Goal: Task Accomplishment & Management: Use online tool/utility

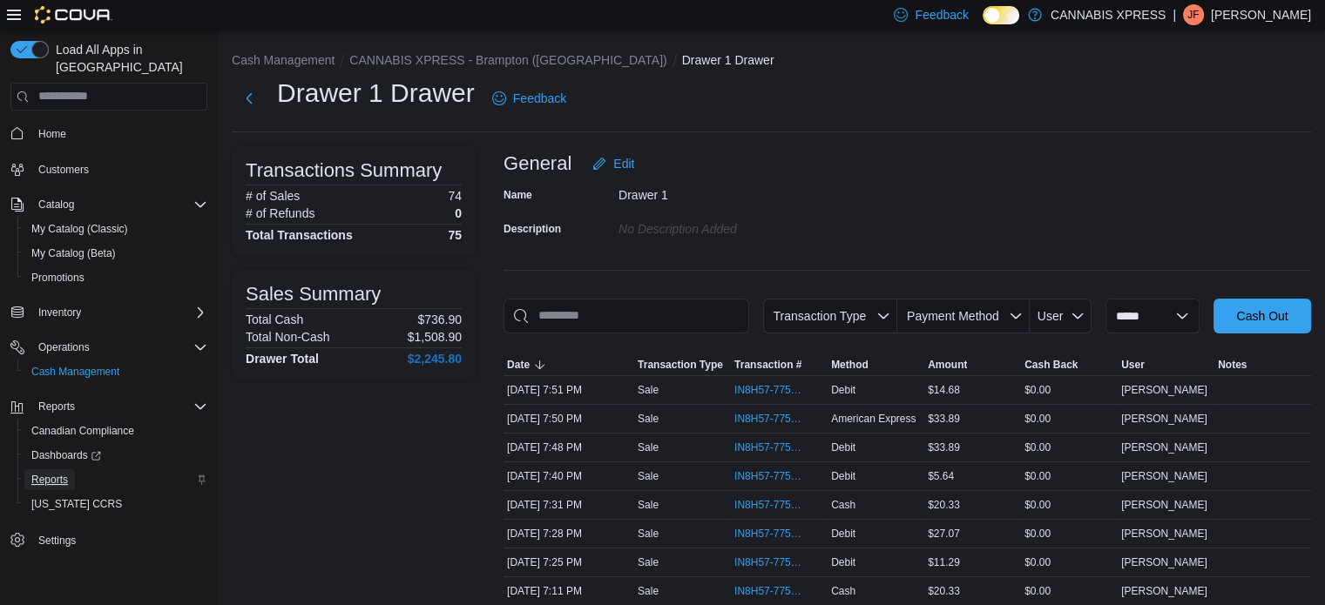
click at [56, 469] on span "Reports" at bounding box center [49, 479] width 37 height 21
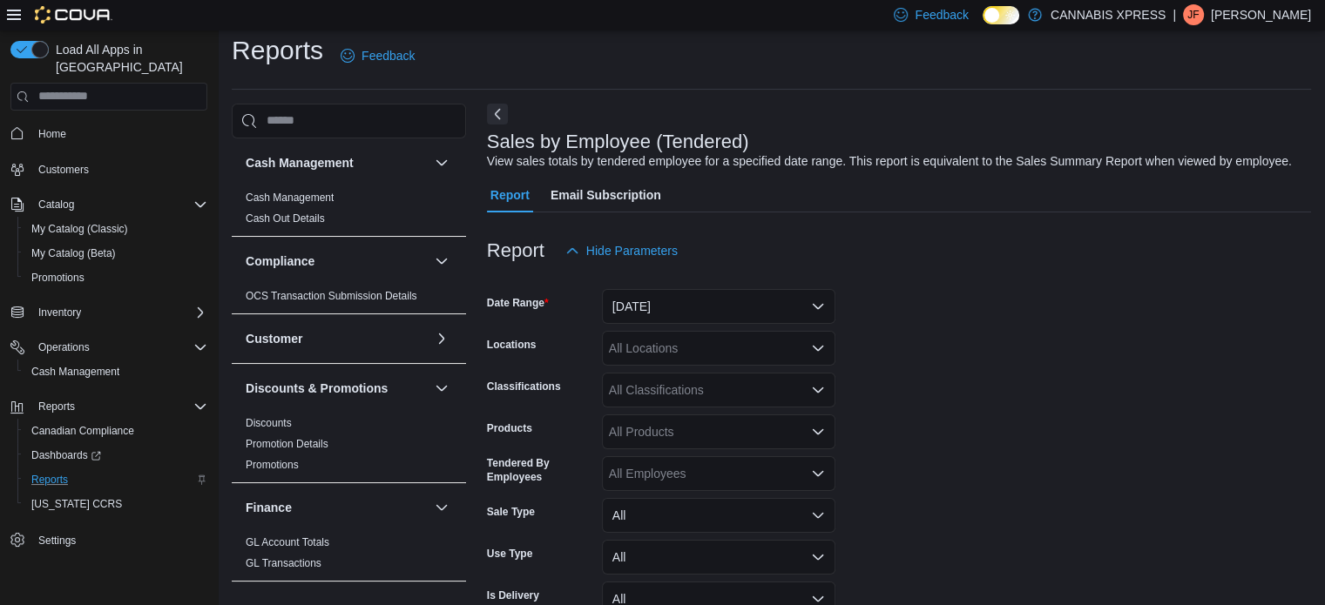
scroll to position [40, 0]
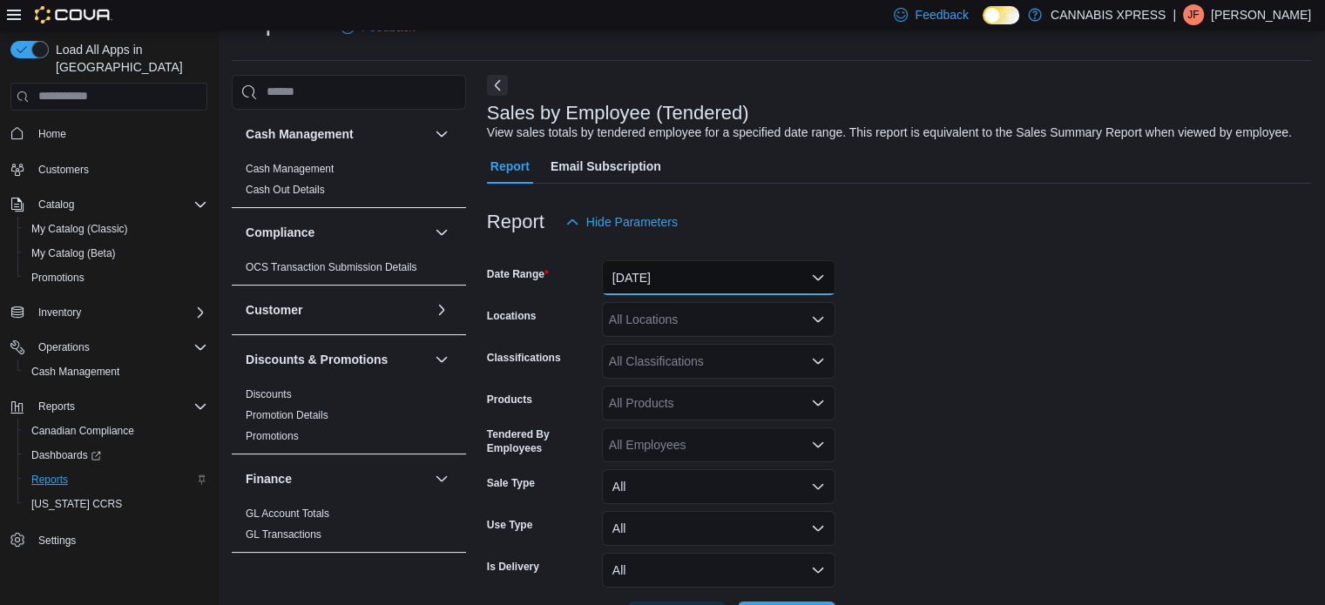
click at [728, 274] on button "[DATE]" at bounding box center [718, 277] width 233 height 35
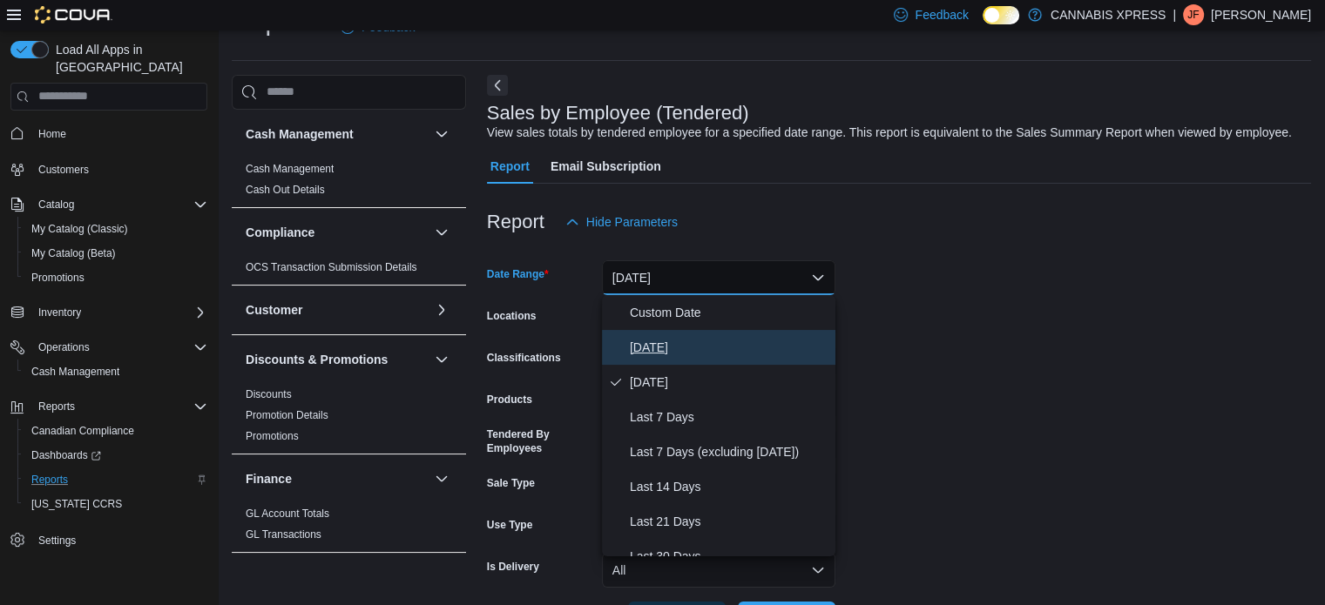
click at [689, 338] on span "[DATE]" at bounding box center [729, 347] width 199 height 21
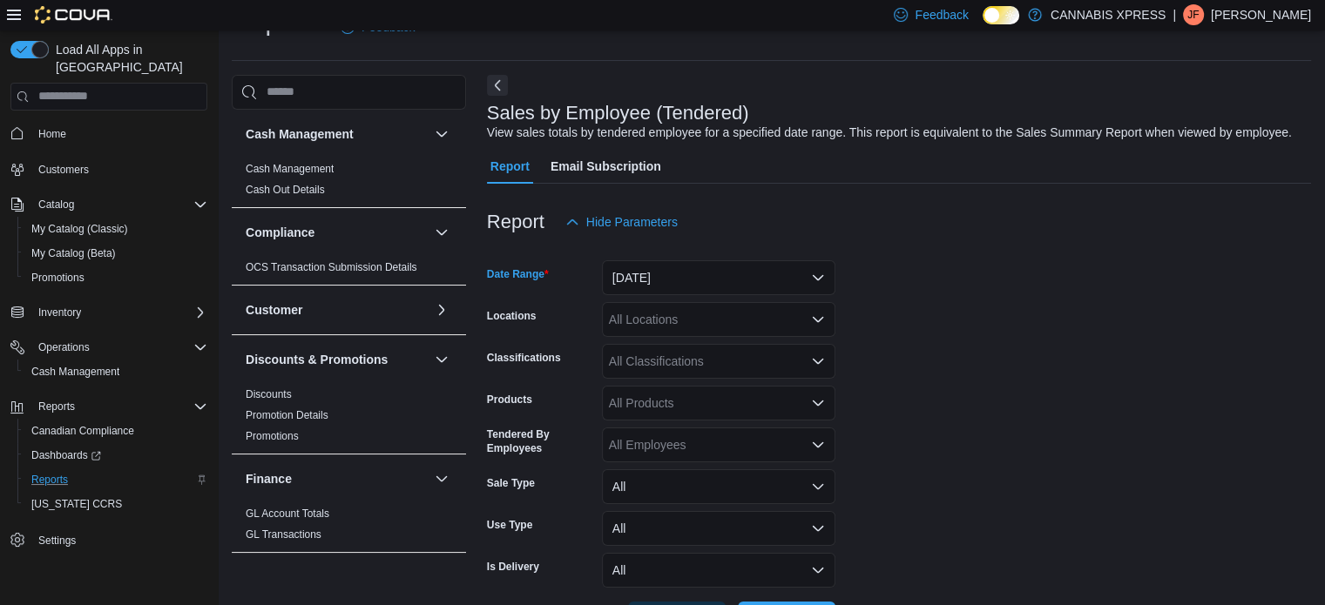
click at [759, 313] on div "All Locations" at bounding box center [718, 319] width 233 height 35
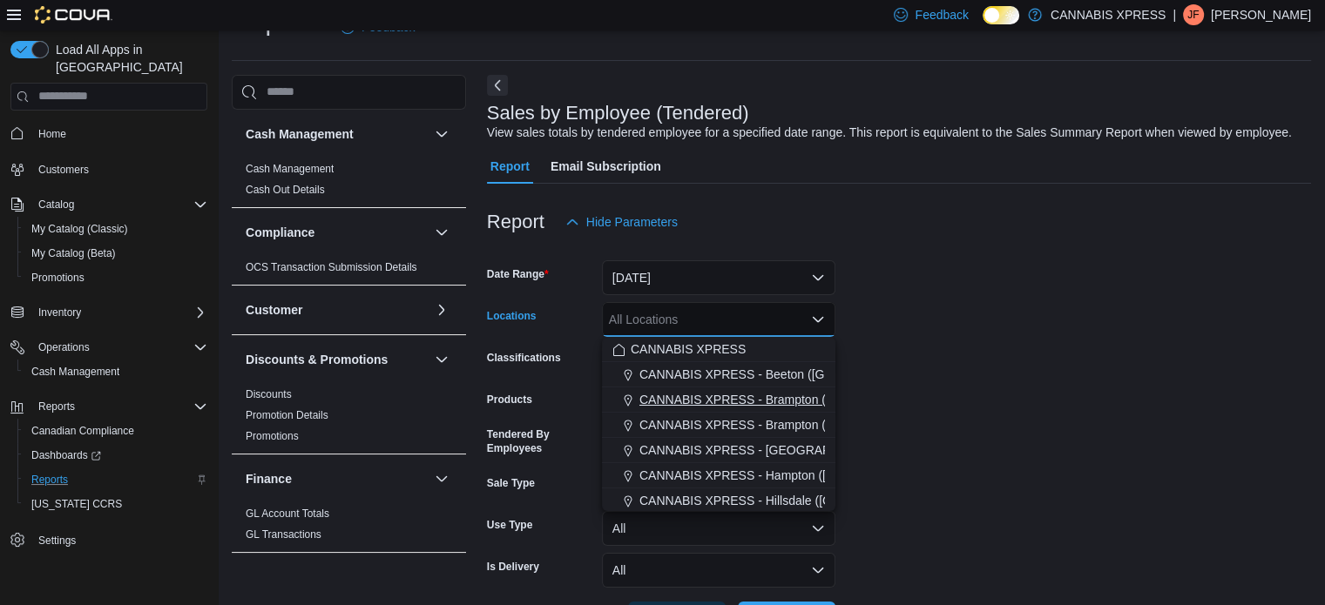
click at [782, 388] on button "CANNABIS XPRESS - Brampton ([GEOGRAPHIC_DATA])" at bounding box center [718, 400] width 233 height 25
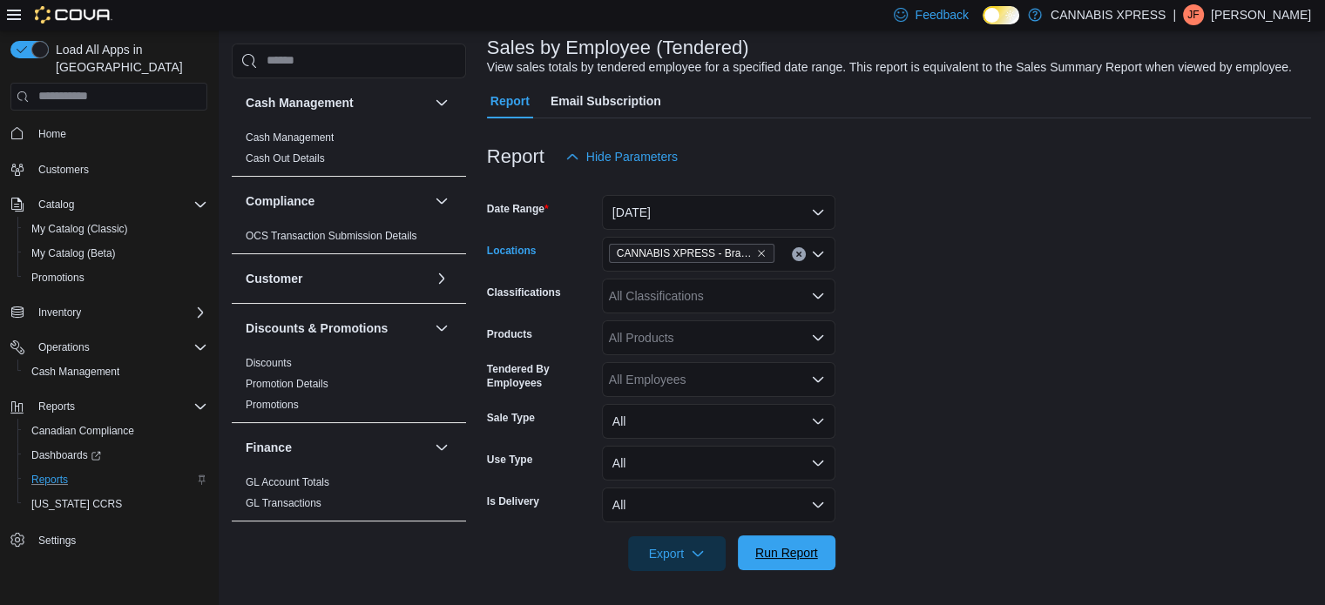
click at [801, 560] on span "Run Report" at bounding box center [786, 552] width 63 height 17
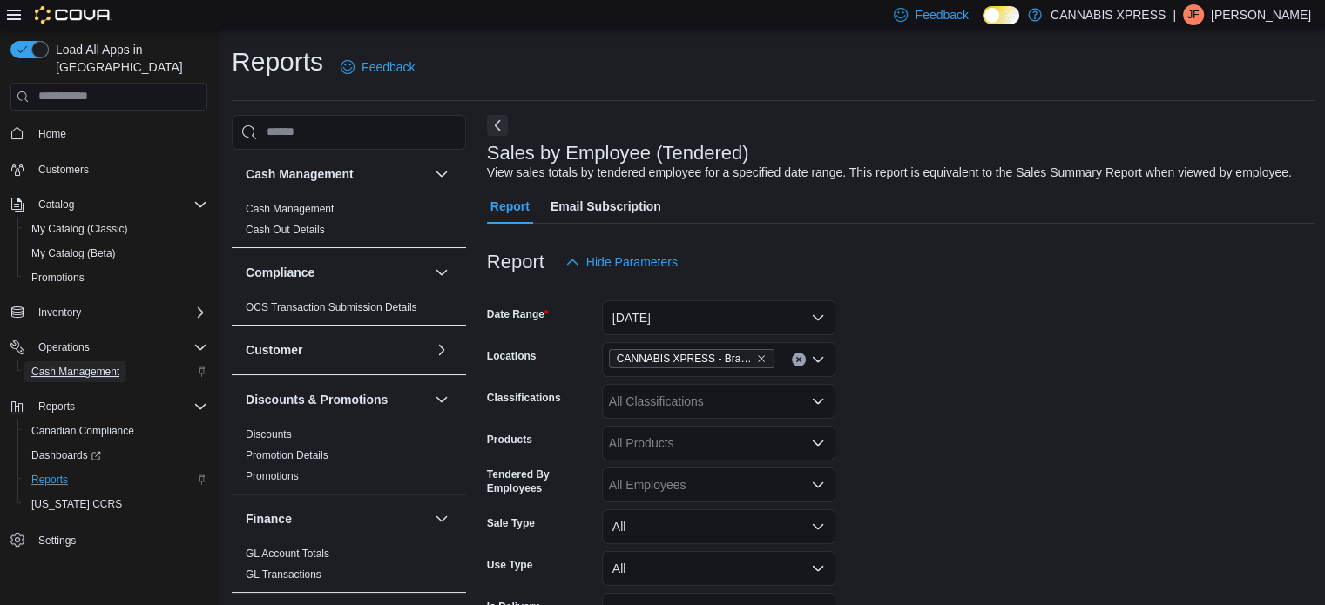
click at [89, 365] on span "Cash Management" at bounding box center [75, 372] width 88 height 14
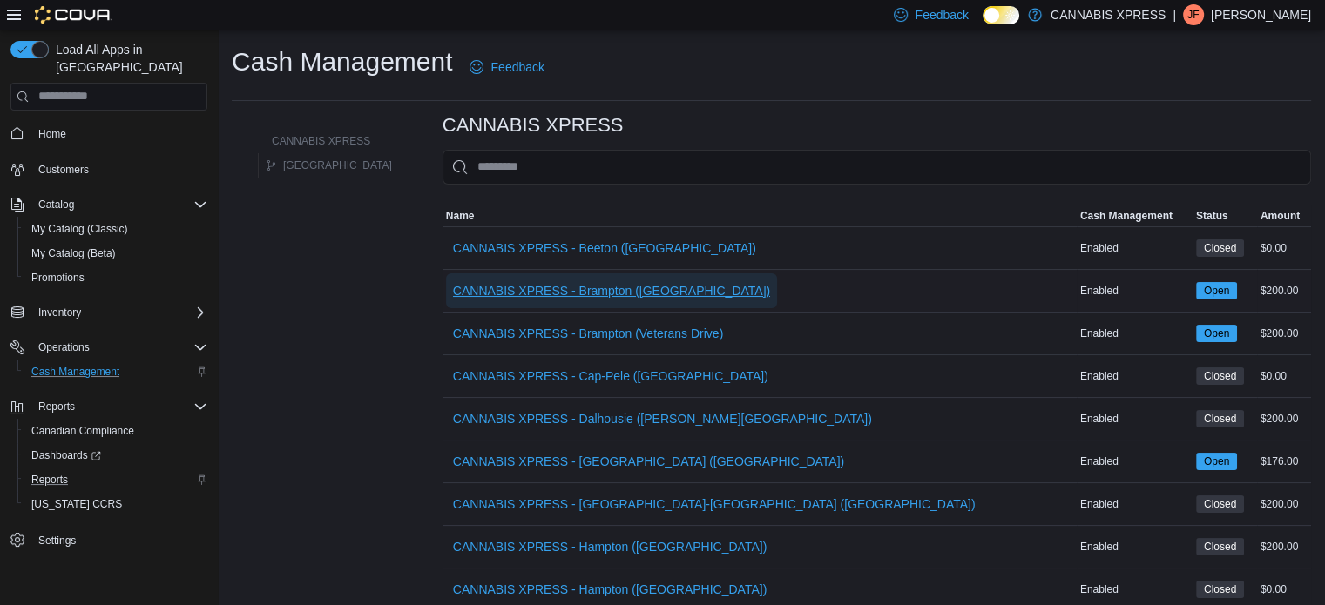
click at [608, 301] on span "CANNABIS XPRESS - Brampton ([GEOGRAPHIC_DATA])" at bounding box center [611, 290] width 317 height 35
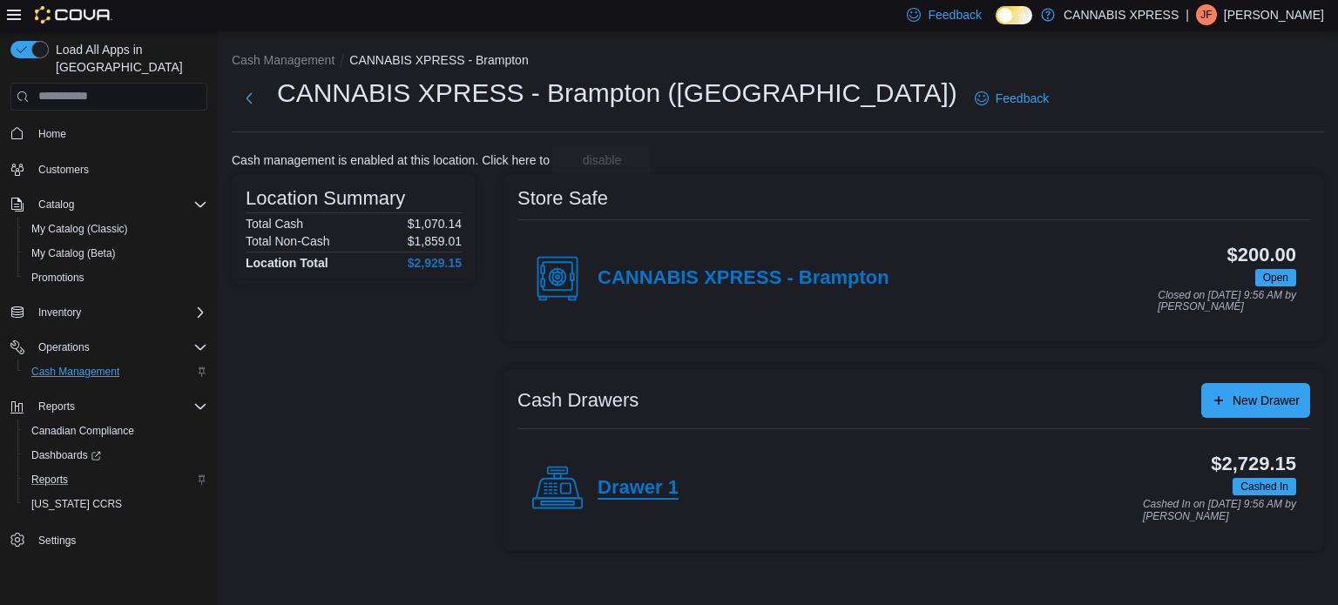
click at [618, 489] on h4 "Drawer 1" at bounding box center [637, 488] width 81 height 23
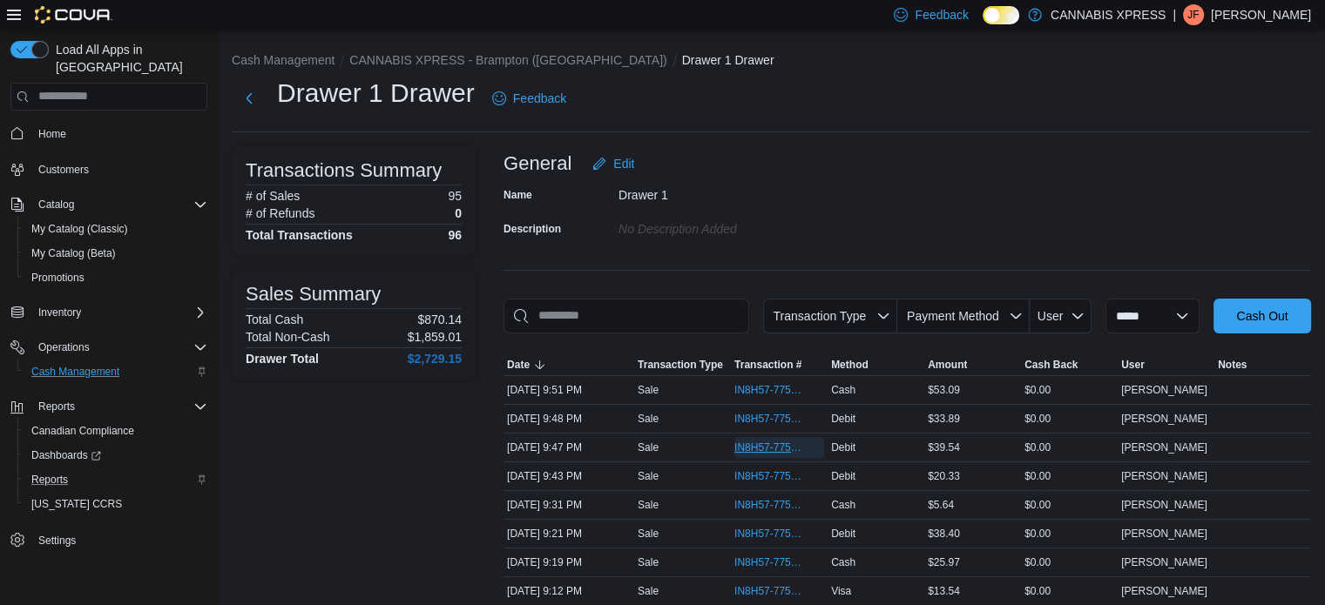
click at [795, 442] on span "IN8H57-775376" at bounding box center [770, 448] width 72 height 14
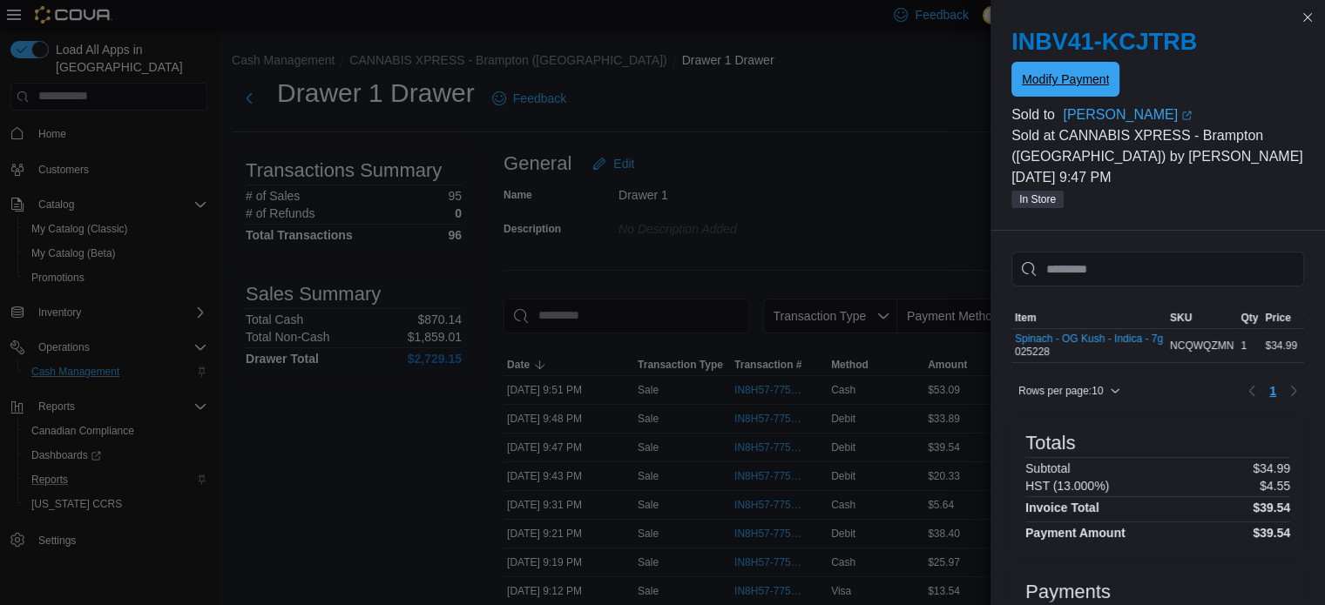
click at [1069, 76] on span "Modify Payment" at bounding box center [1065, 79] width 87 height 17
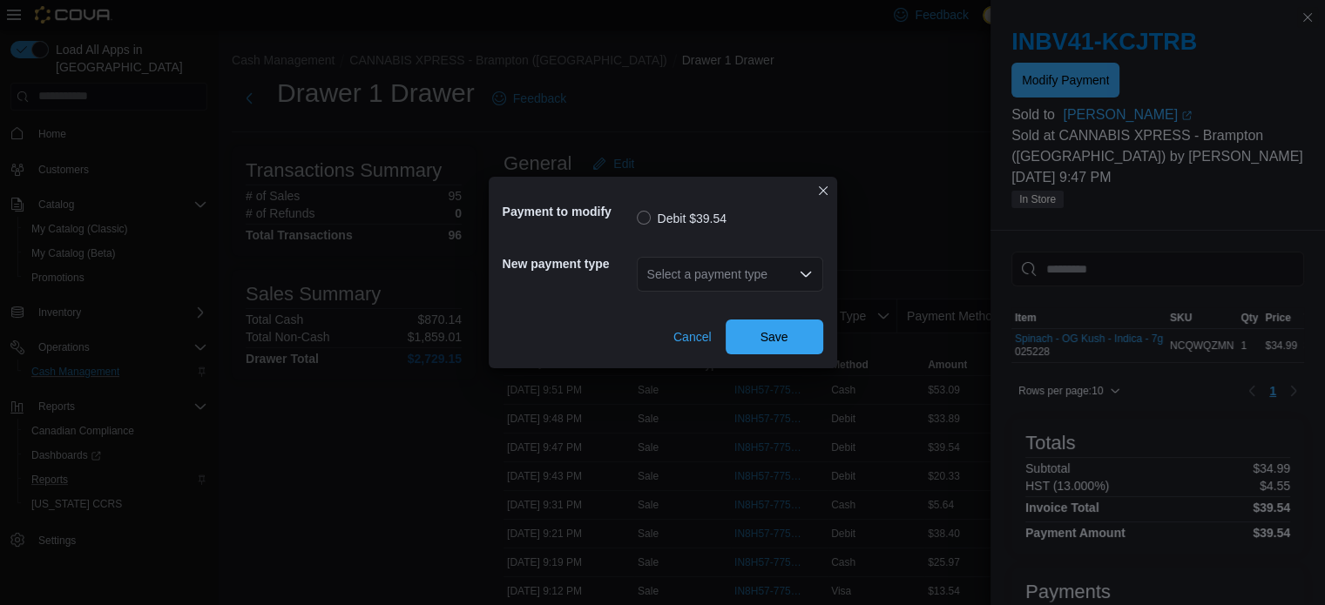
click at [800, 265] on div "Select a payment type" at bounding box center [730, 274] width 186 height 35
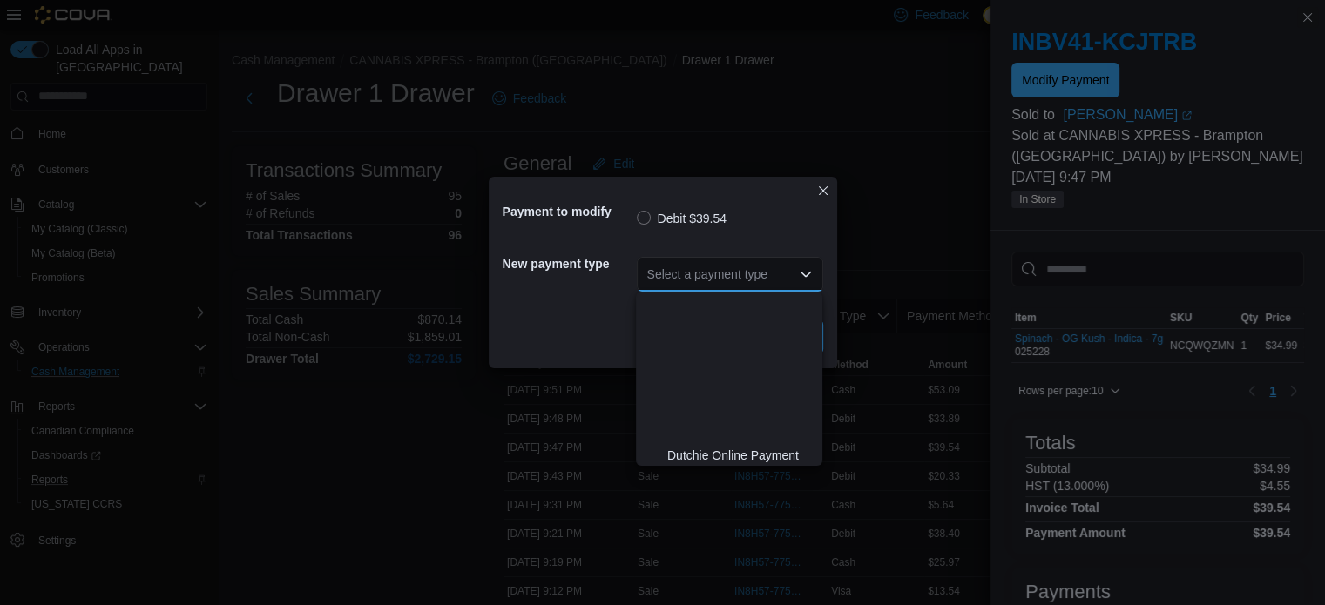
scroll to position [179, 0]
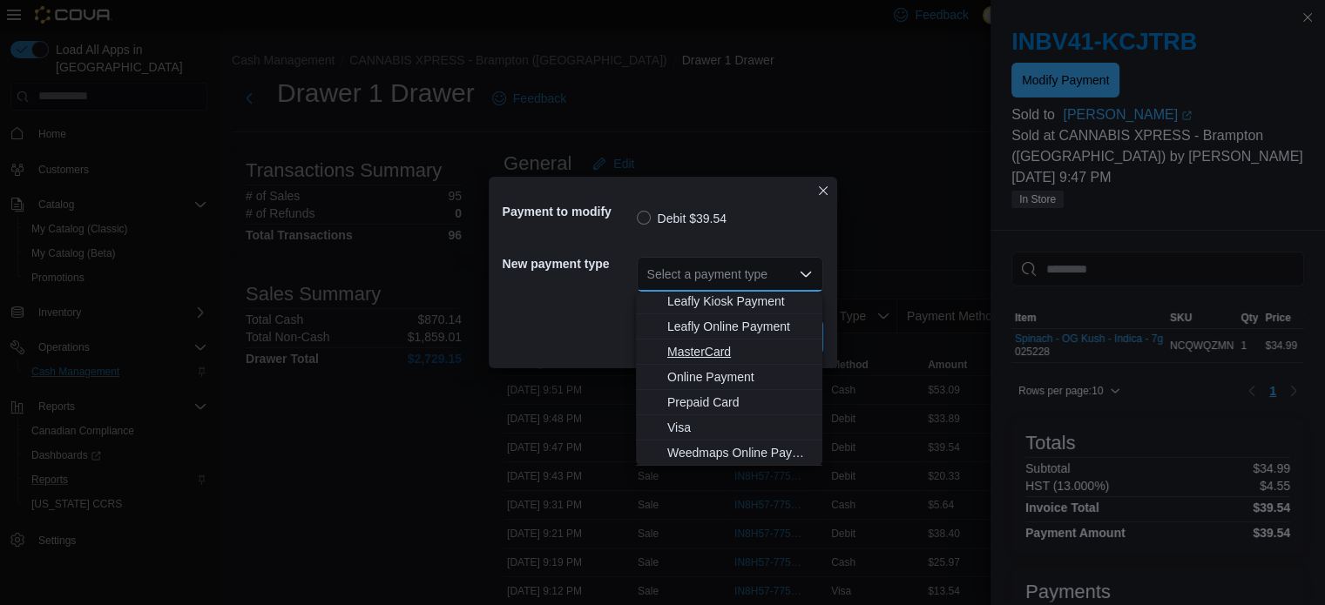
click at [686, 353] on span "MasterCard" at bounding box center [739, 351] width 145 height 17
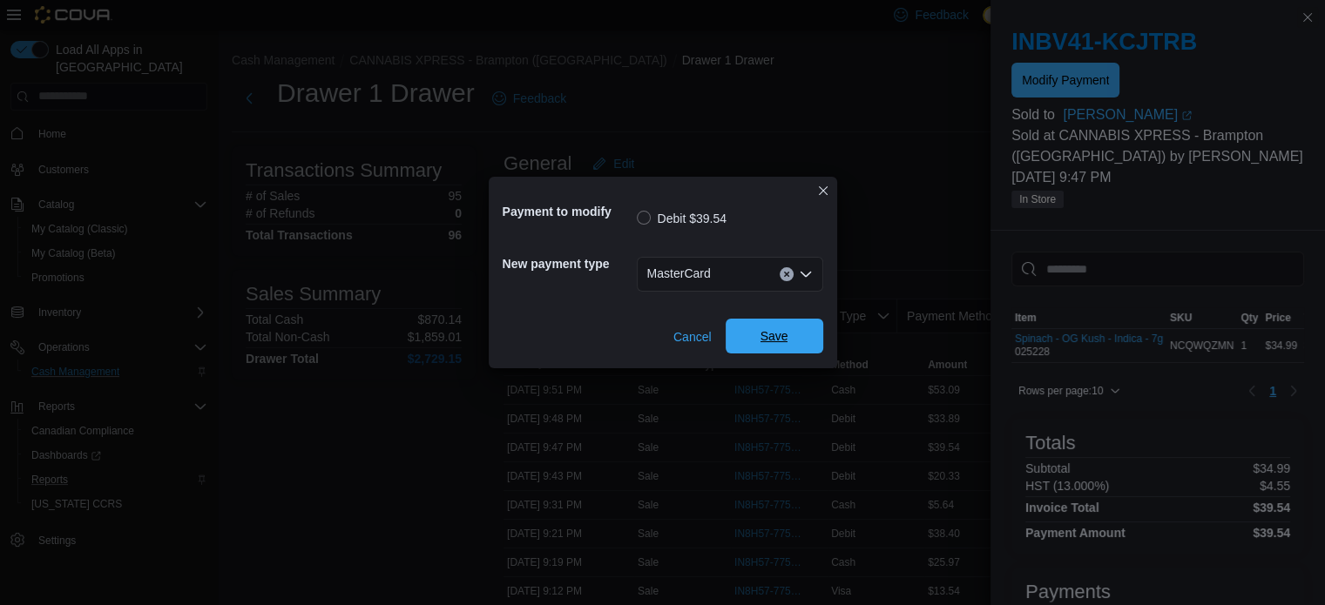
click at [795, 324] on span "Save" at bounding box center [774, 336] width 77 height 35
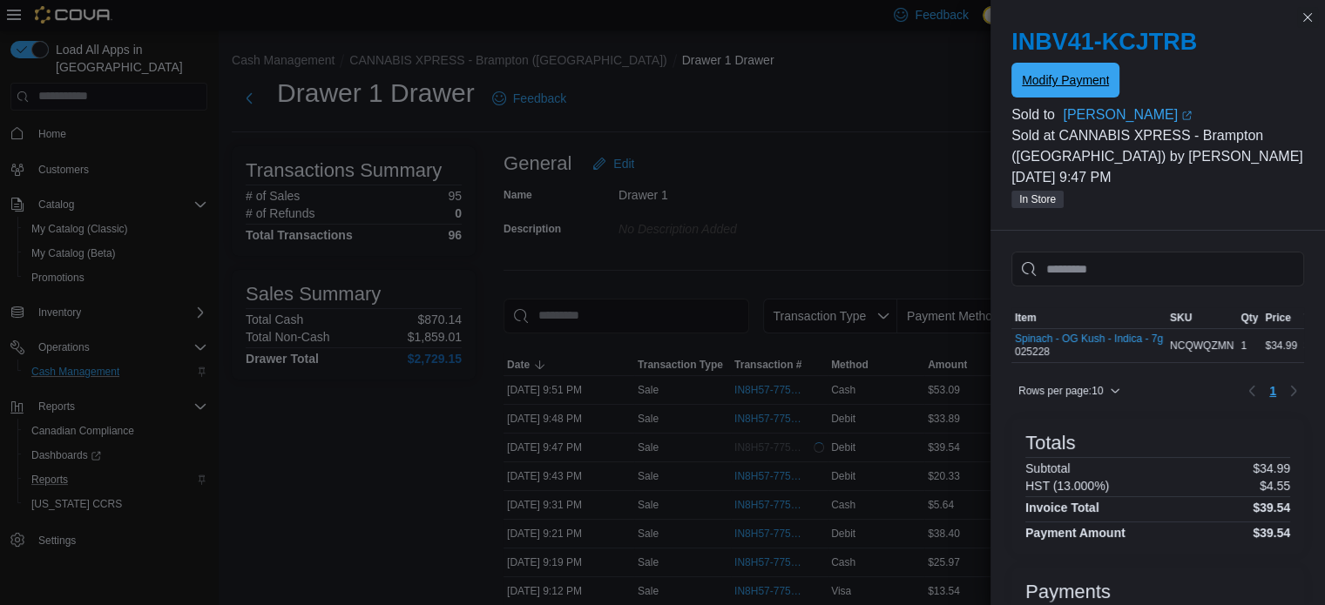
scroll to position [0, 0]
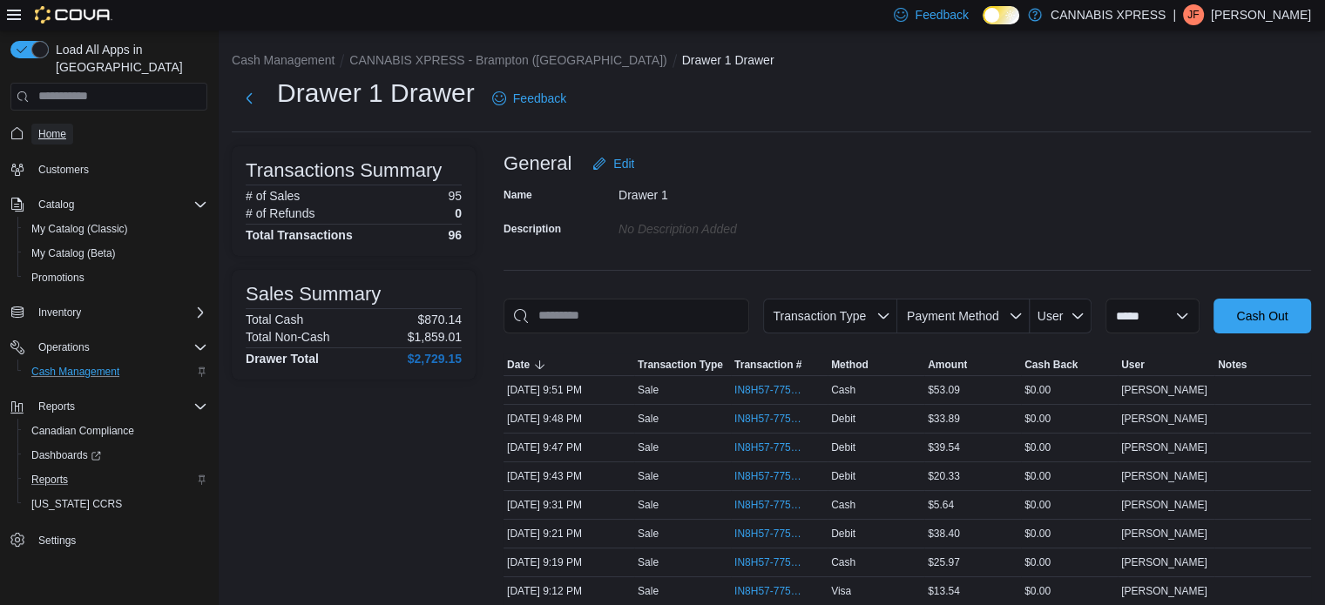
click at [63, 127] on span "Home" at bounding box center [52, 134] width 28 height 14
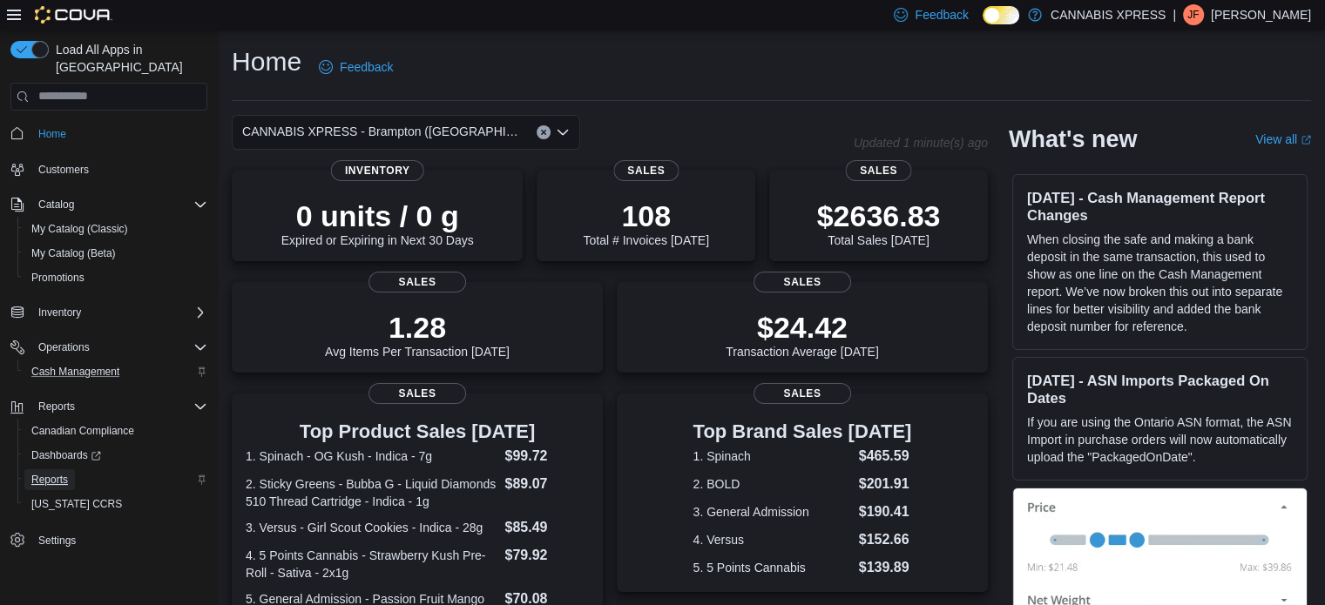
click at [49, 473] on span "Reports" at bounding box center [49, 480] width 37 height 14
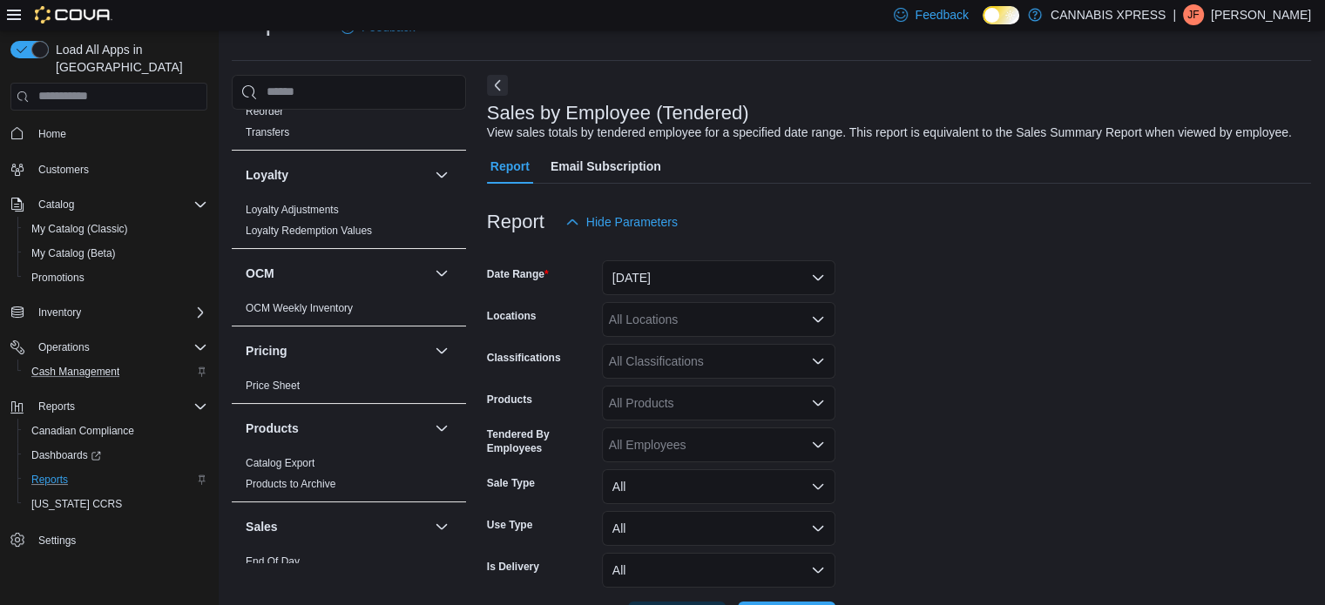
scroll to position [1111, 0]
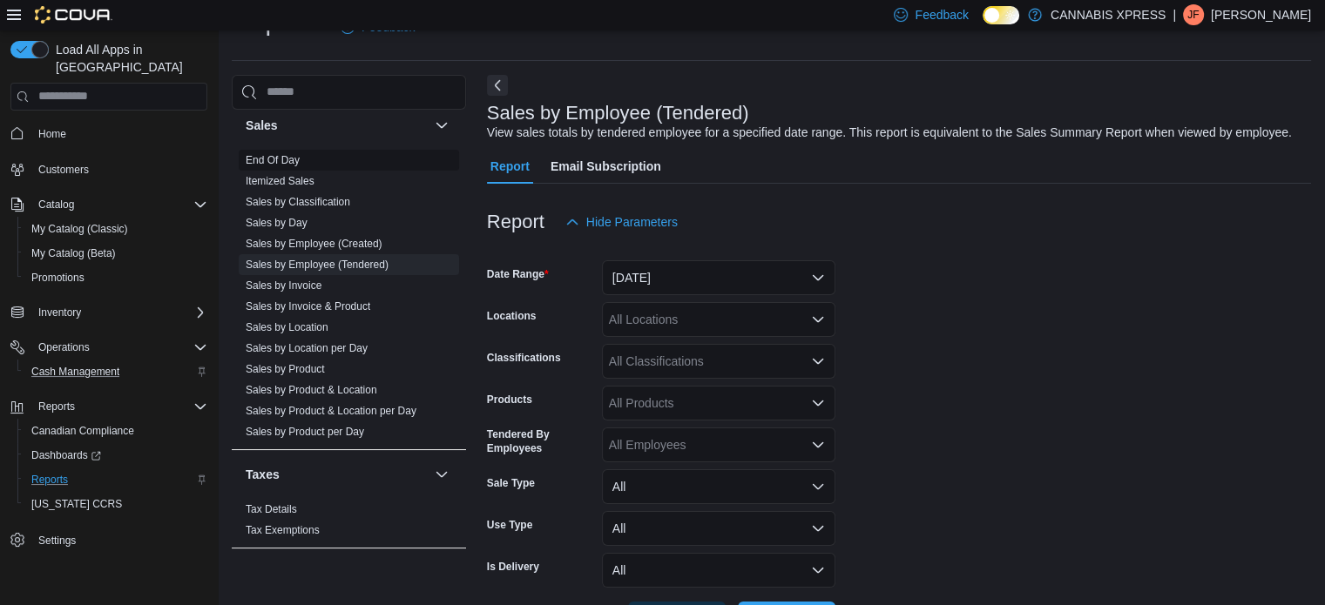
click at [294, 159] on link "End Of Day" at bounding box center [273, 160] width 54 height 12
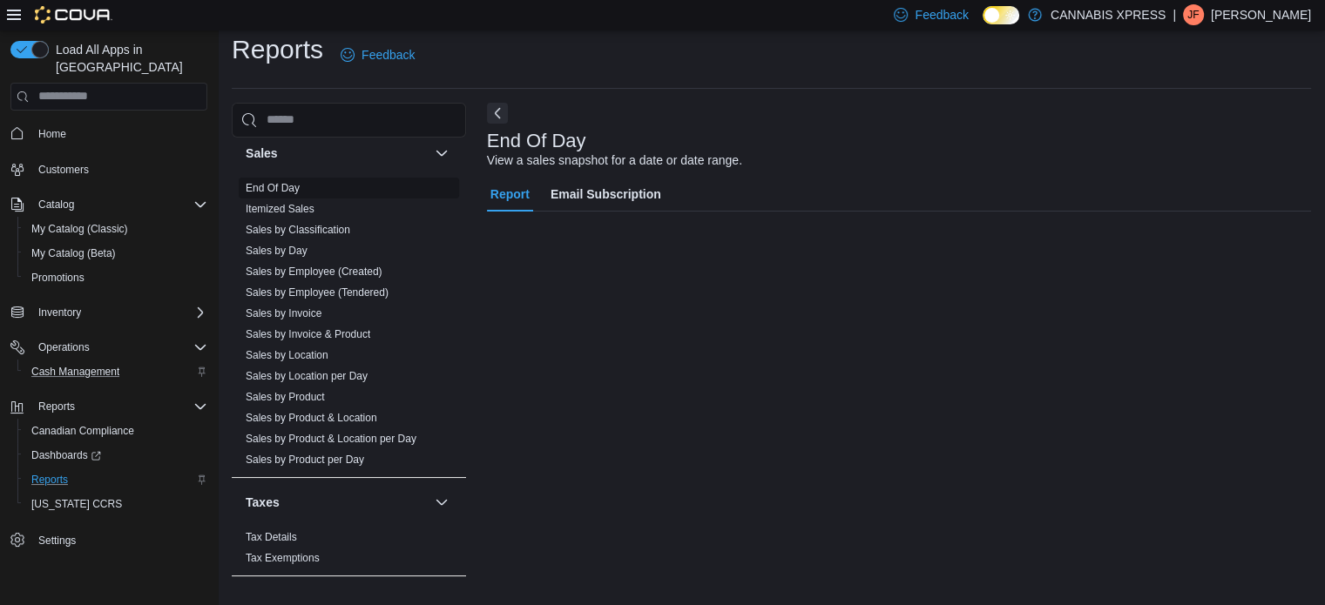
scroll to position [11, 0]
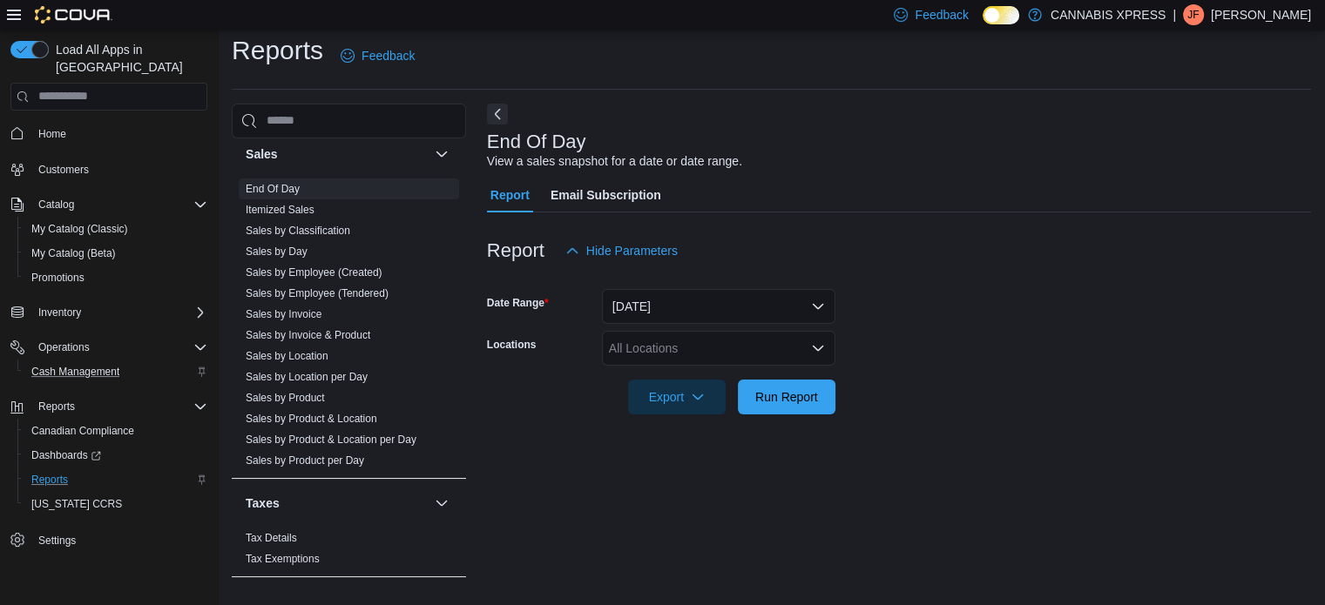
click at [832, 354] on div "All Locations" at bounding box center [718, 348] width 233 height 35
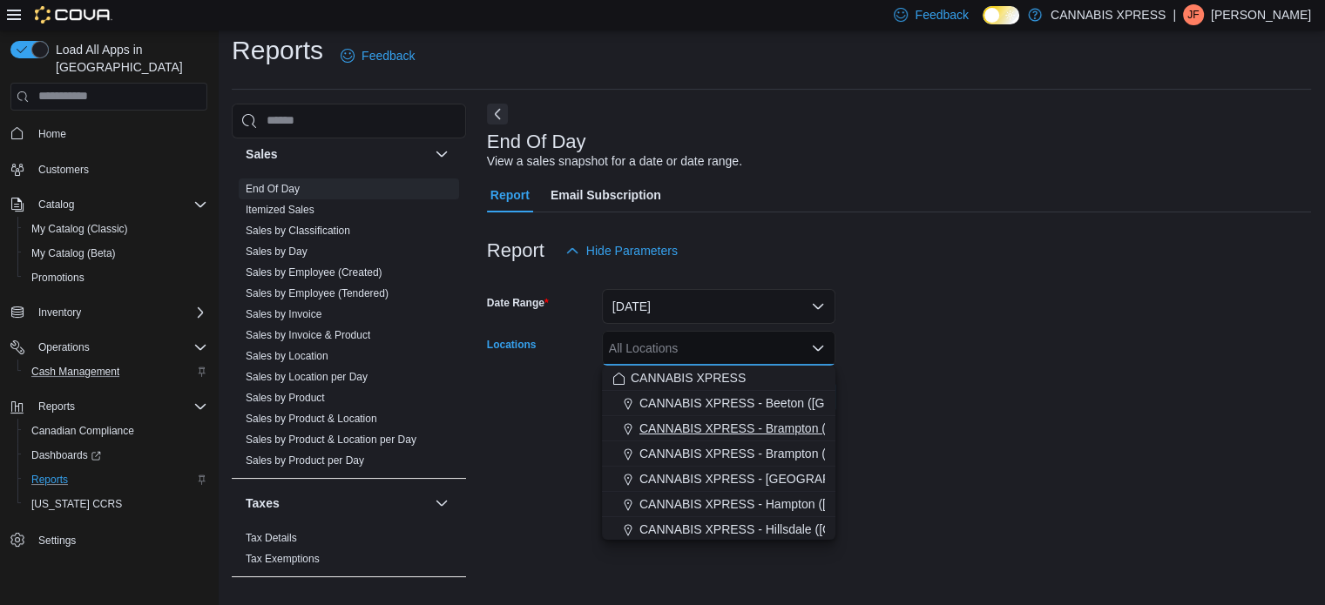
click at [759, 431] on span "CANNABIS XPRESS - Brampton ([GEOGRAPHIC_DATA])" at bounding box center [797, 428] width 317 height 17
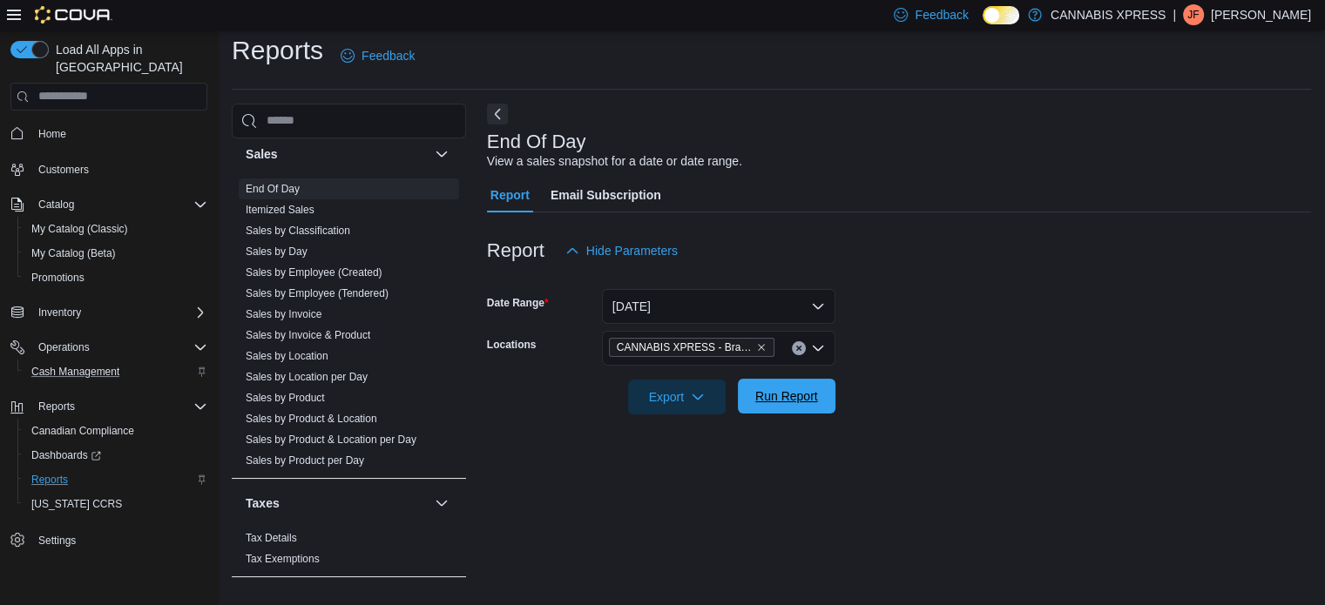
click at [786, 395] on span "Run Report" at bounding box center [786, 396] width 63 height 17
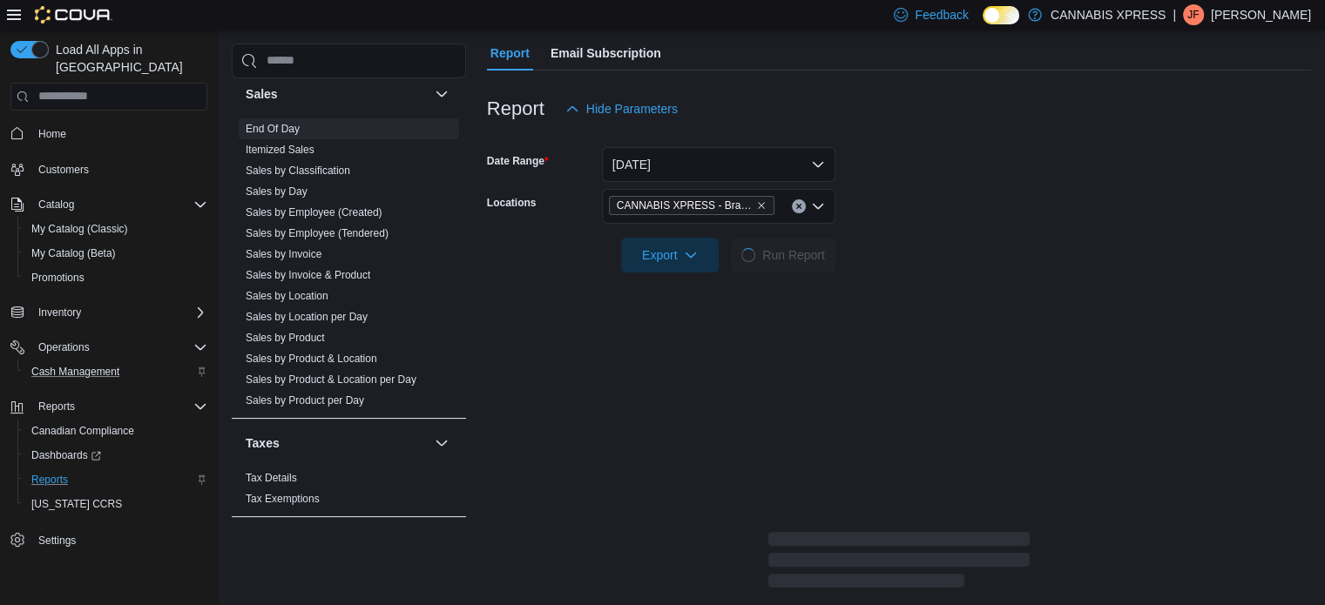
scroll to position [154, 0]
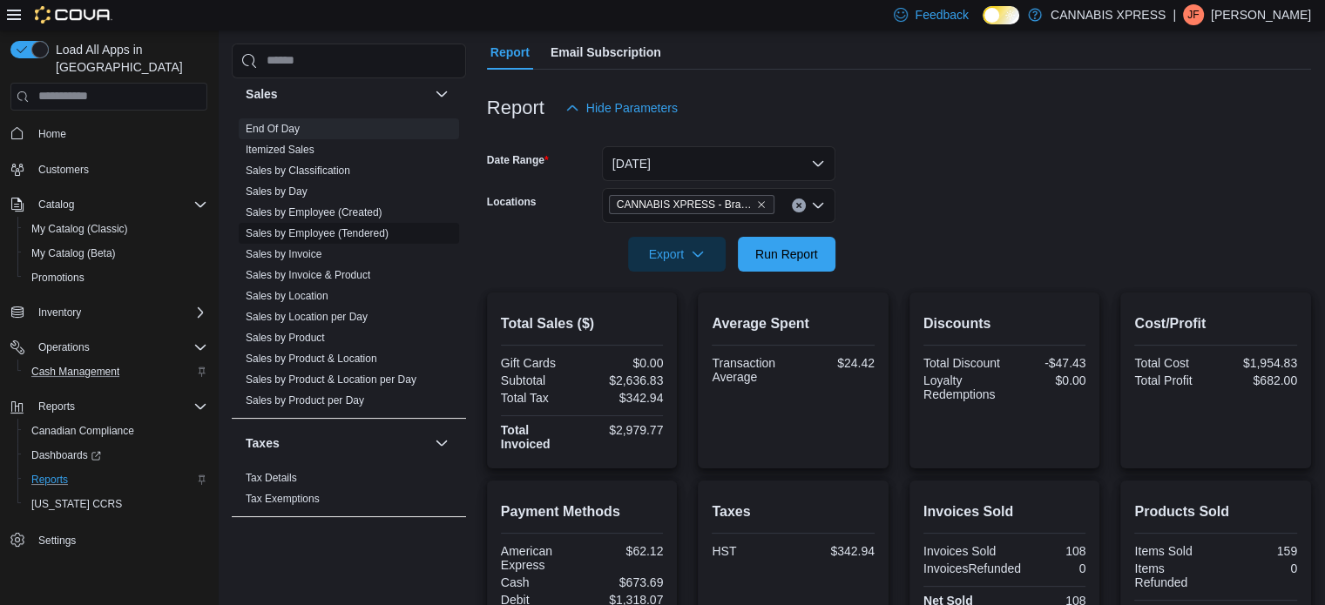
click at [373, 237] on link "Sales by Employee (Tendered)" at bounding box center [317, 233] width 143 height 12
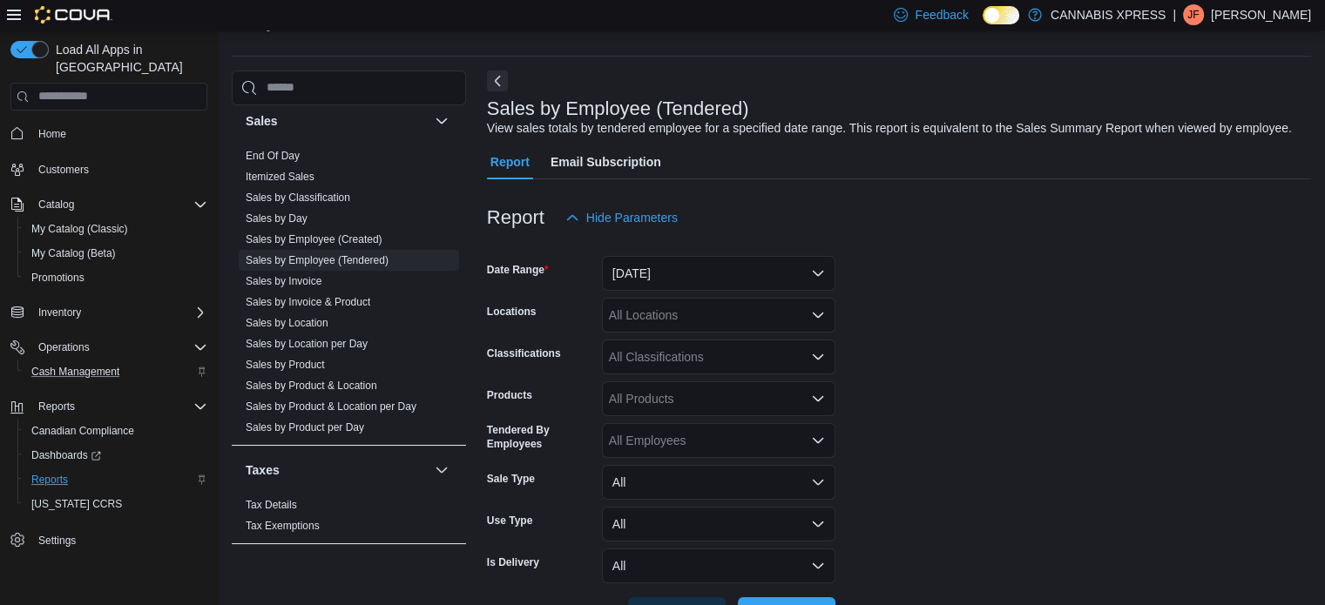
scroll to position [40, 0]
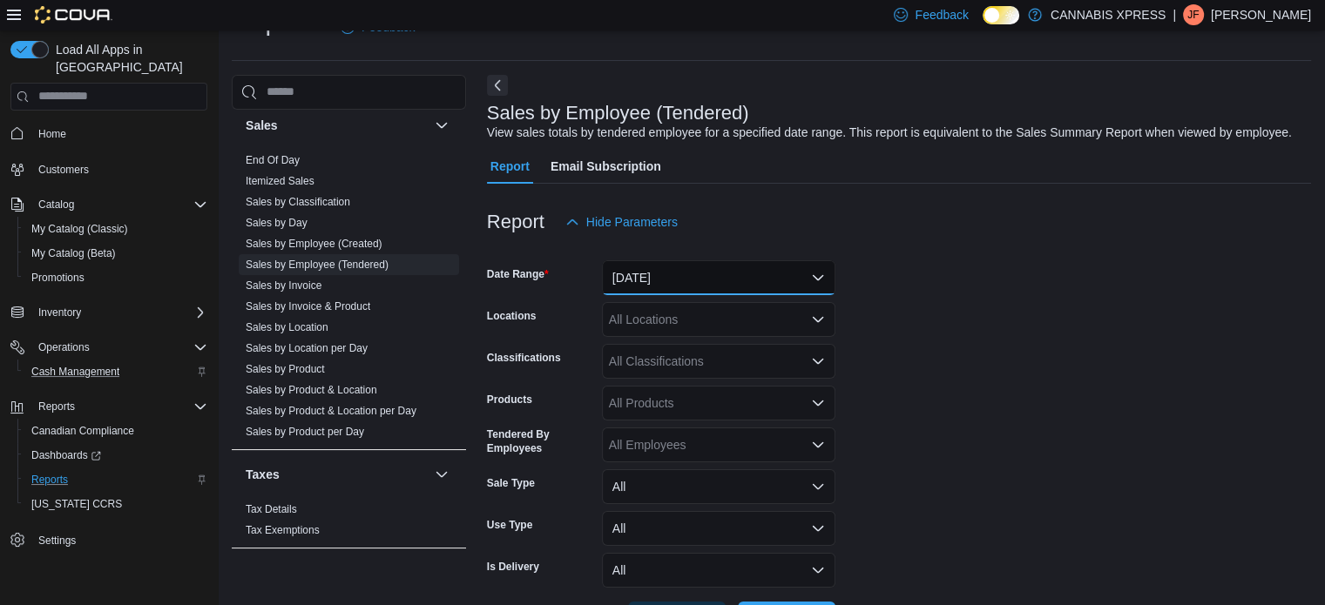
click at [776, 283] on button "[DATE]" at bounding box center [718, 277] width 233 height 35
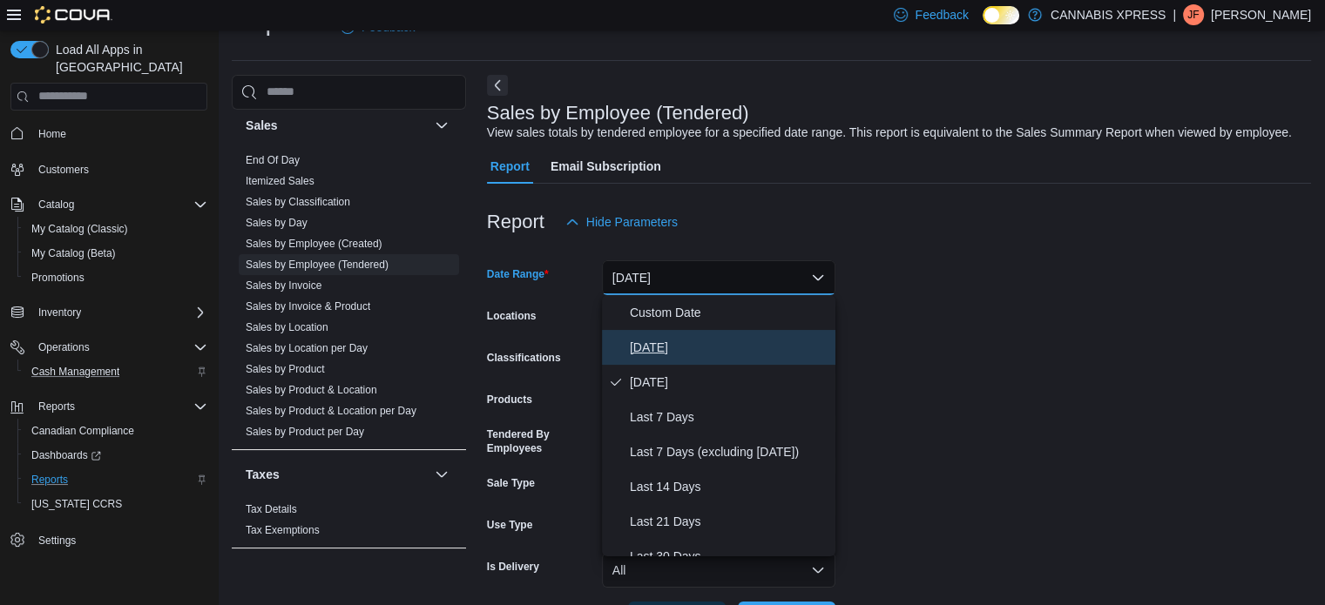
click at [743, 344] on span "[DATE]" at bounding box center [729, 347] width 199 height 21
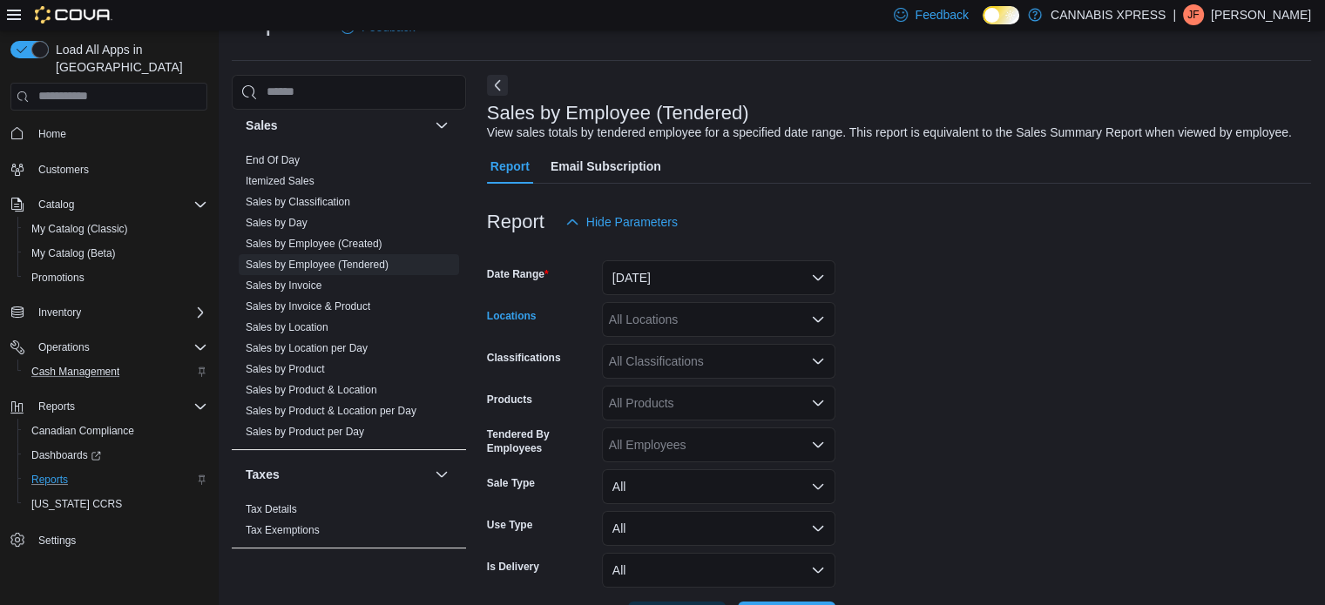
click at [792, 320] on div "All Locations" at bounding box center [718, 319] width 233 height 35
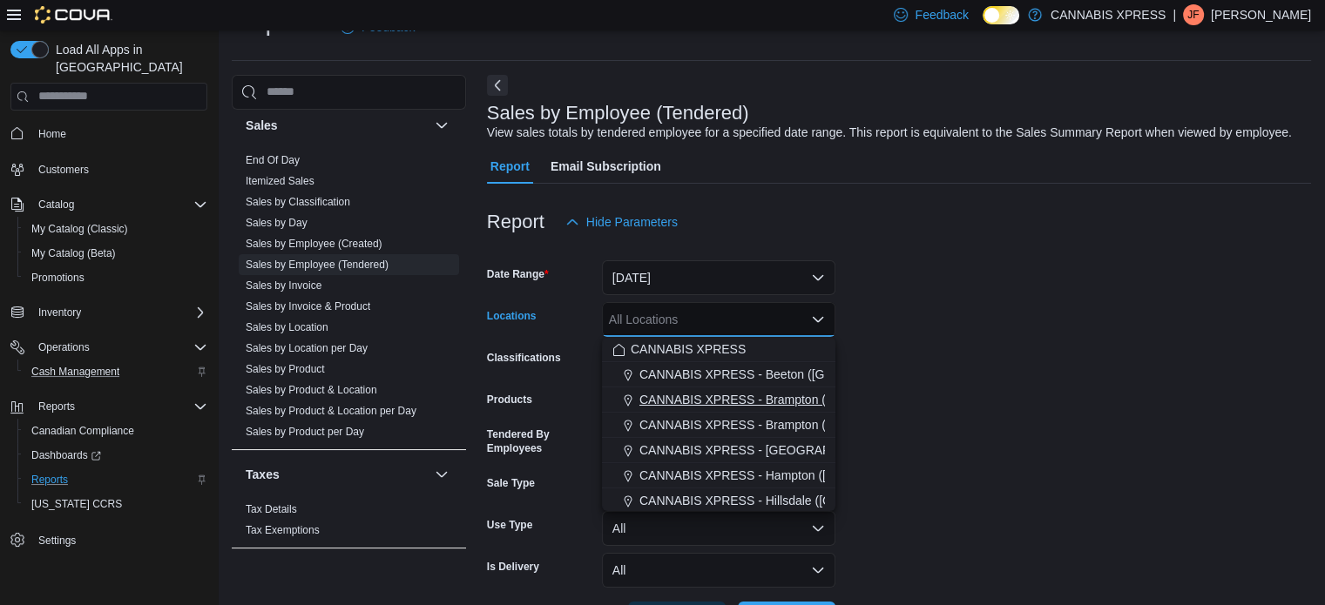
click at [795, 403] on span "CANNABIS XPRESS - Brampton ([GEOGRAPHIC_DATA])" at bounding box center [797, 399] width 317 height 17
click at [941, 382] on form "Date Range [DATE] Locations CANNABIS XPRESS - [GEOGRAPHIC_DATA] ([GEOGRAPHIC_DA…" at bounding box center [899, 438] width 824 height 397
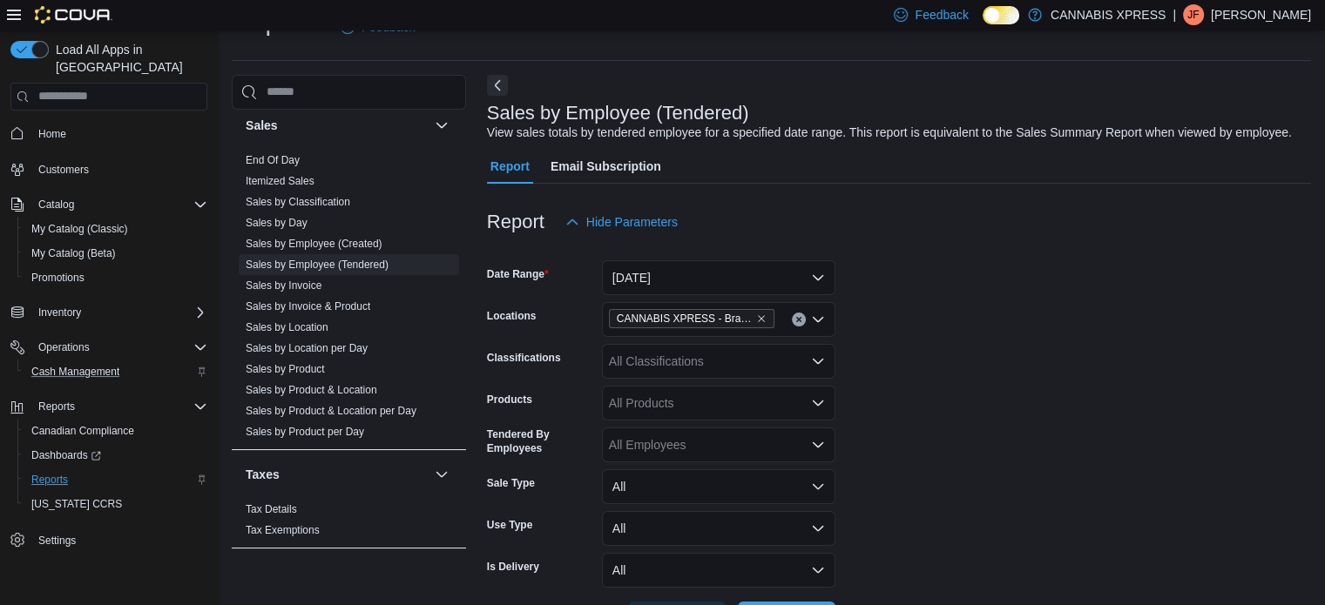
scroll to position [105, 0]
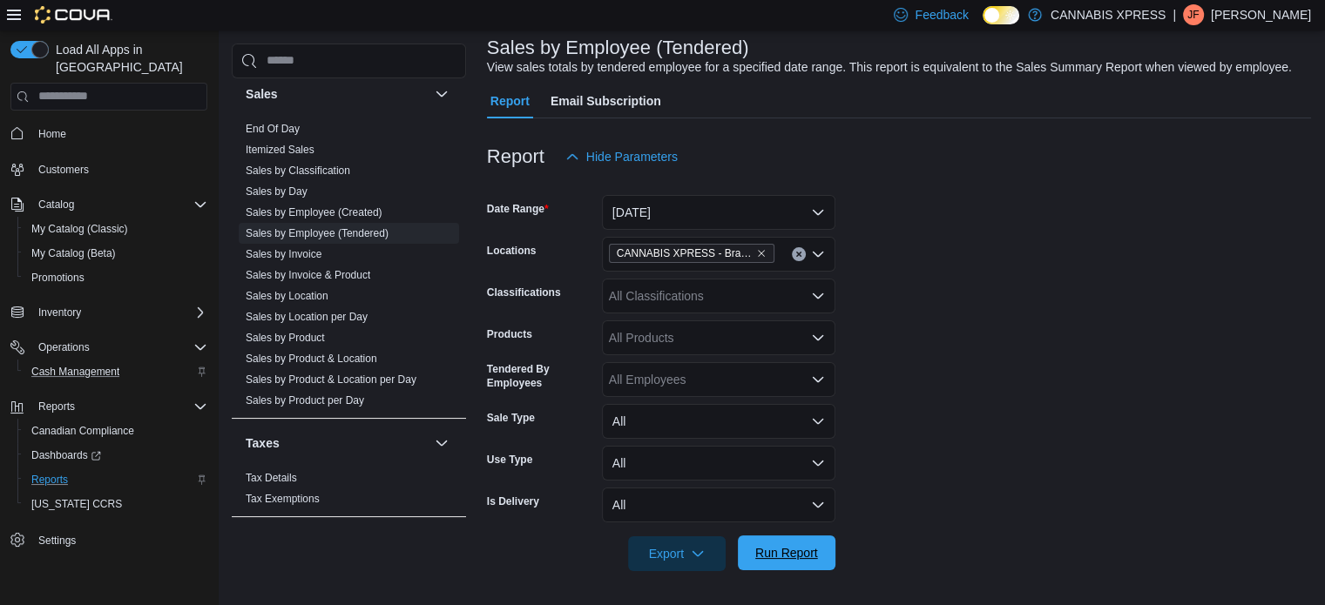
click at [812, 553] on span "Run Report" at bounding box center [786, 552] width 63 height 17
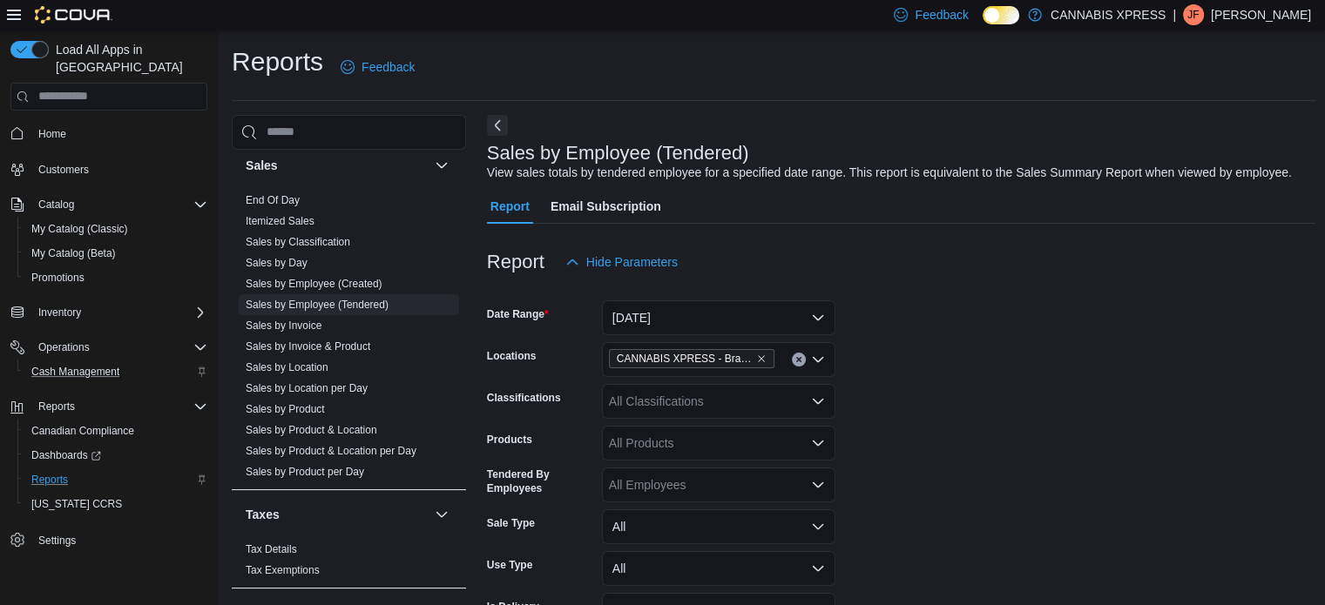
click at [118, 123] on span "Home" at bounding box center [119, 134] width 176 height 22
